Goal: Find specific page/section: Find specific page/section

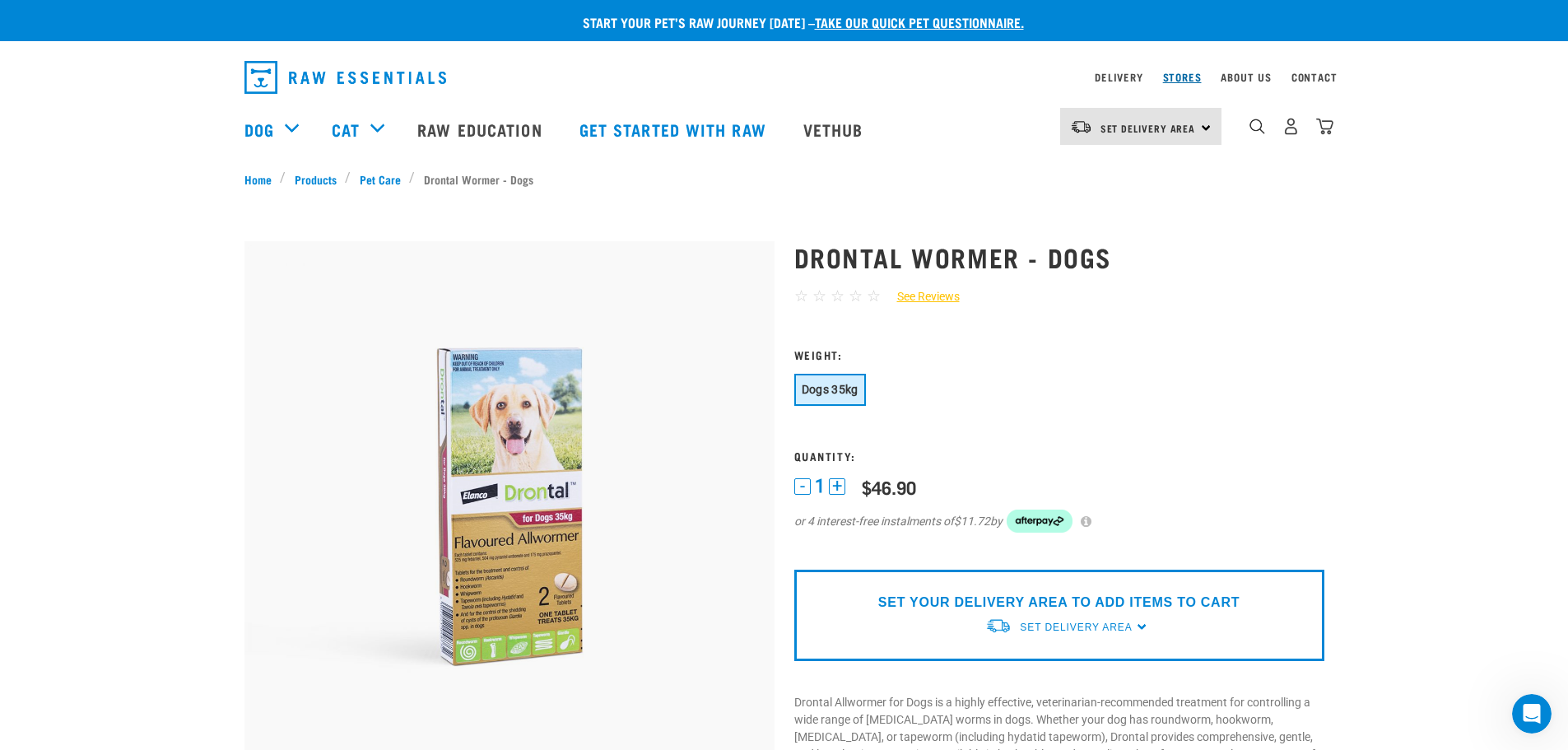
click at [1175, 74] on link "Stores" at bounding box center [1181, 77] width 38 height 6
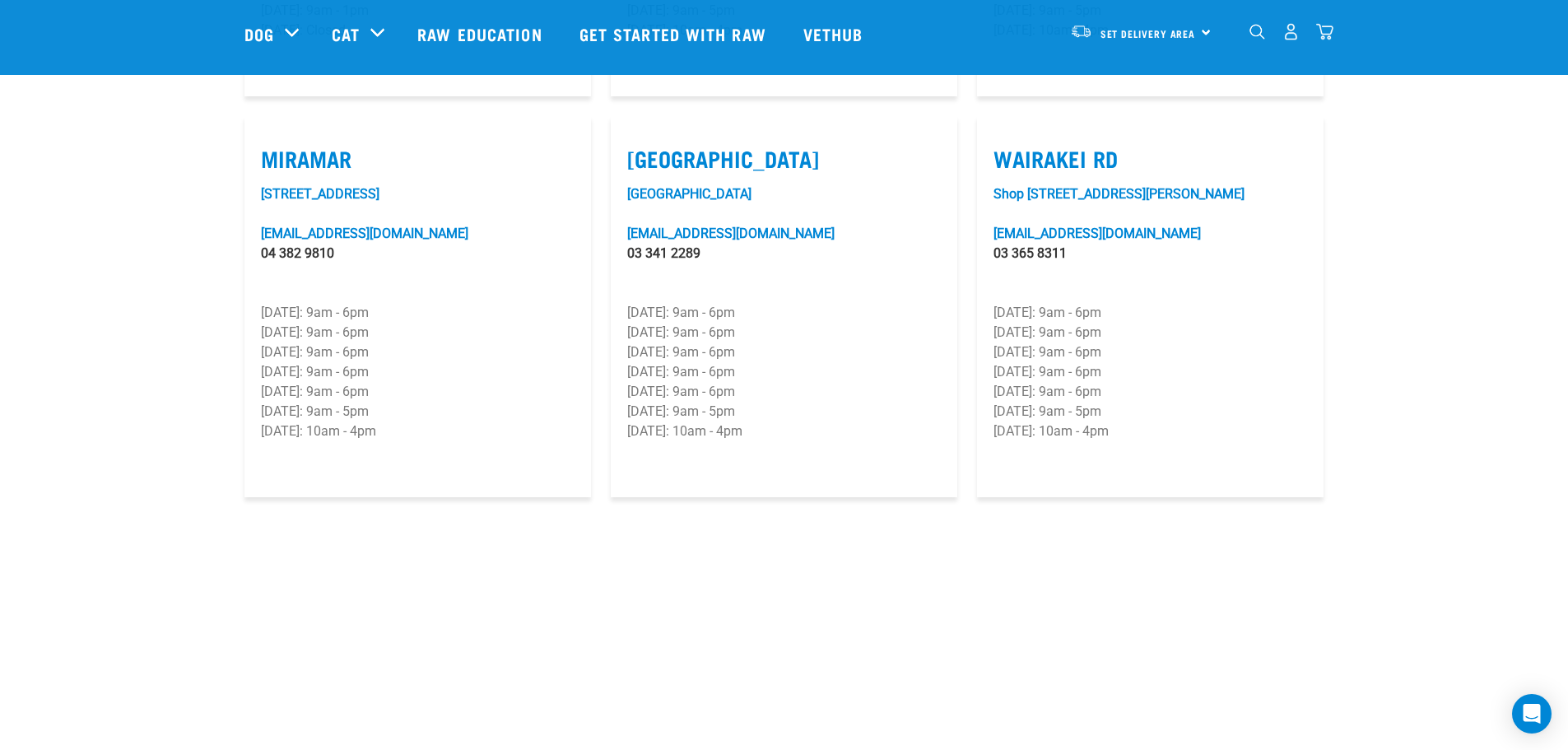
scroll to position [2331, 0]
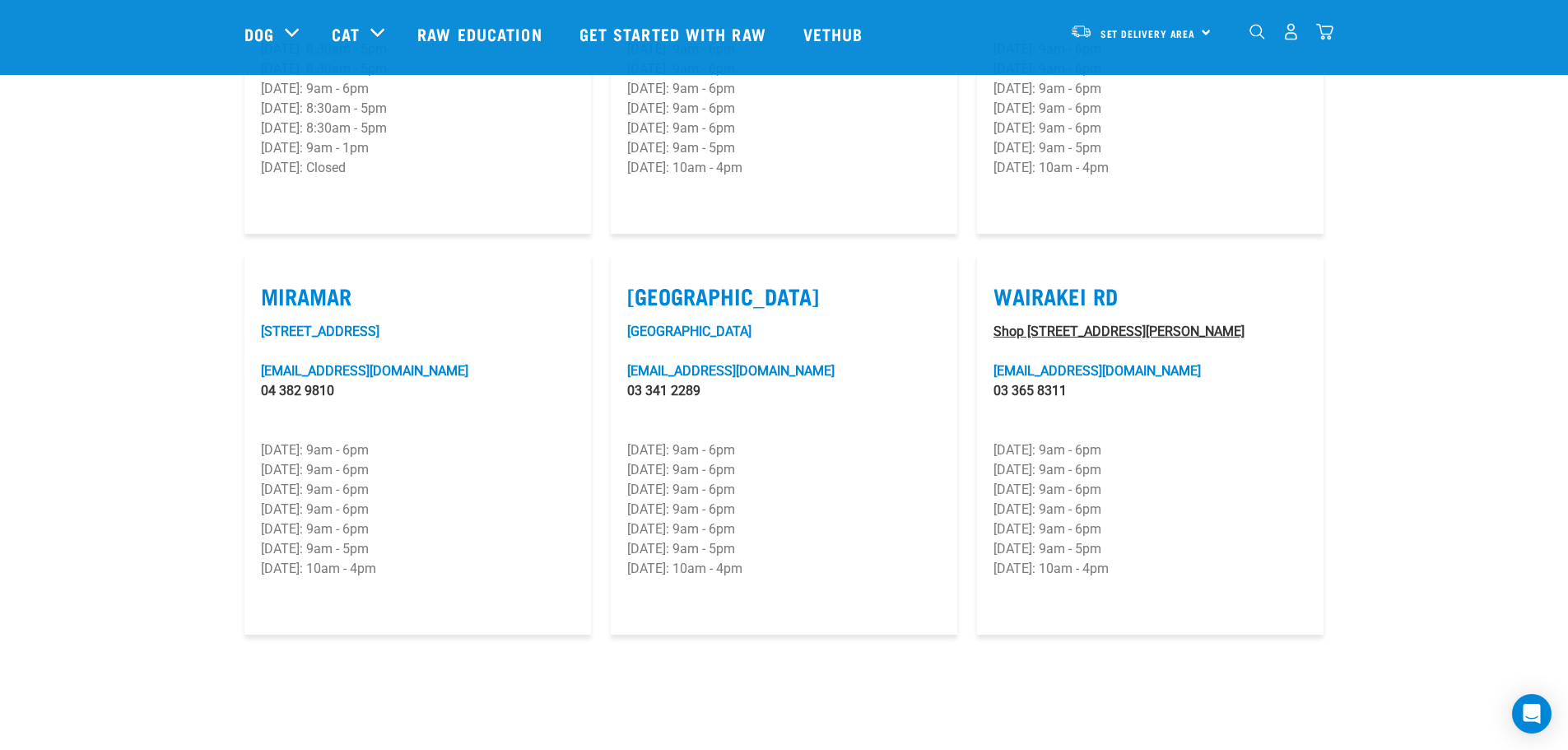
click at [1067, 323] on link "Shop [STREET_ADDRESS][PERSON_NAME]" at bounding box center [1118, 331] width 251 height 16
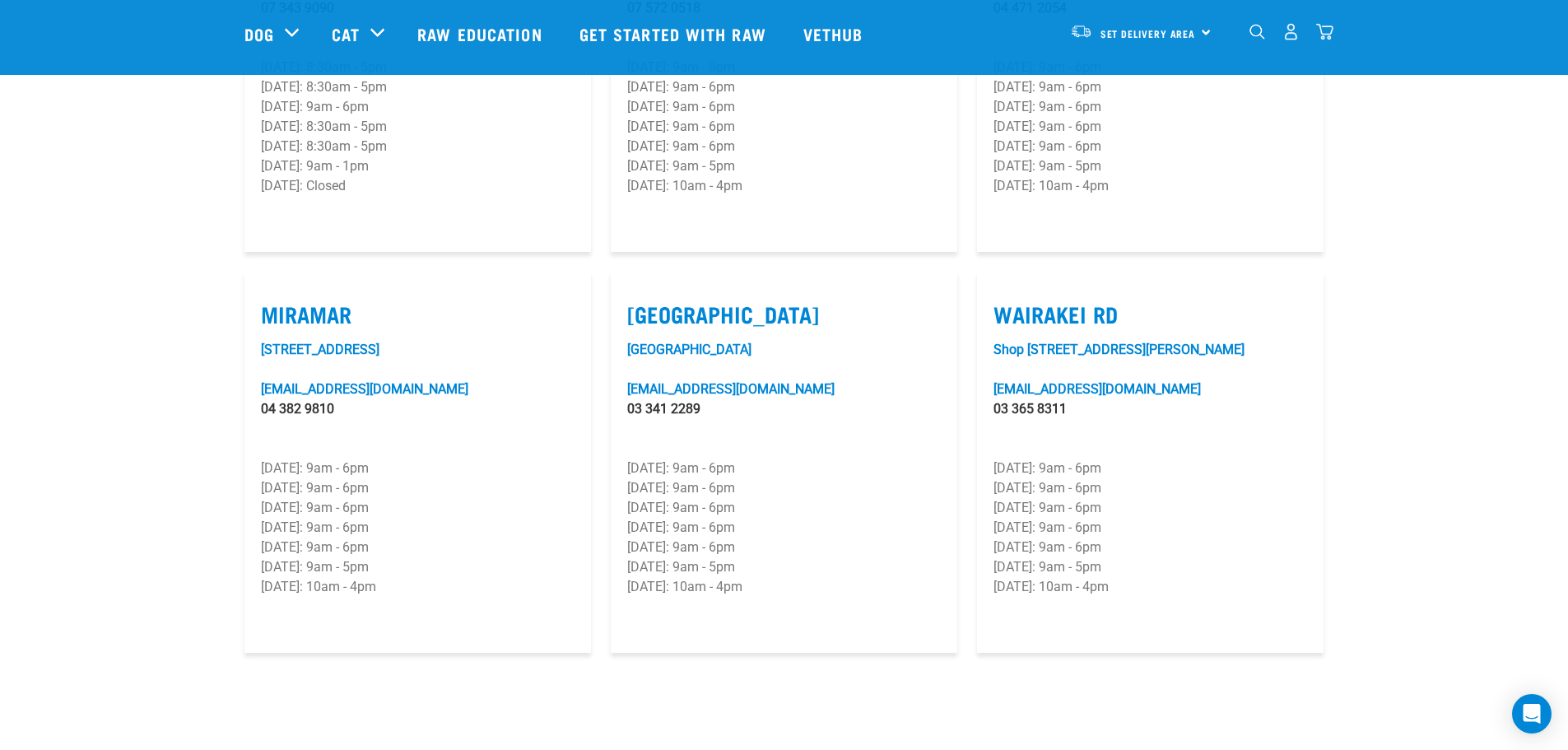
scroll to position [2450, 0]
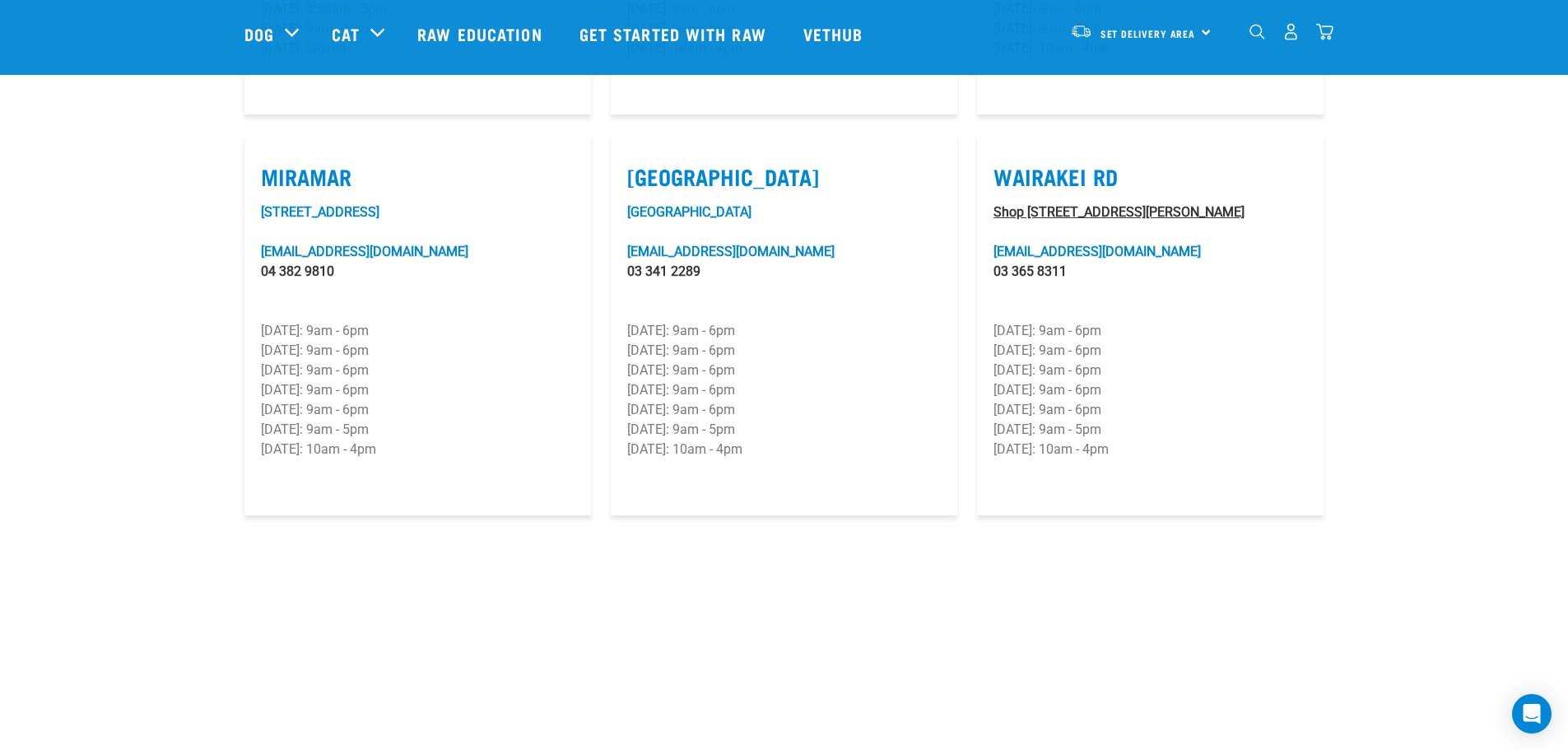
click at [1030, 204] on link "Shop [STREET_ADDRESS][PERSON_NAME]" at bounding box center [1118, 211] width 251 height 16
